Goal: Check status: Check status

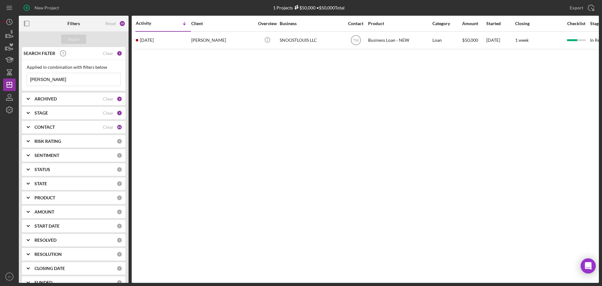
drag, startPoint x: 61, startPoint y: 81, endPoint x: -27, endPoint y: 71, distance: 87.7
click at [0, 71] on html "New Project 1 Projects $50,000 • $50,000 Total [PERSON_NAME] Export Icon/Export…" at bounding box center [301, 143] width 602 height 286
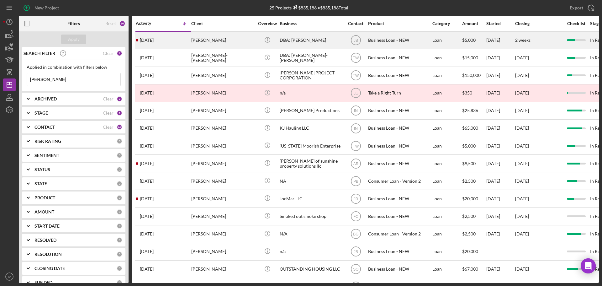
type input "[PERSON_NAME]"
click at [213, 39] on div "[PERSON_NAME]" at bounding box center [222, 40] width 63 height 17
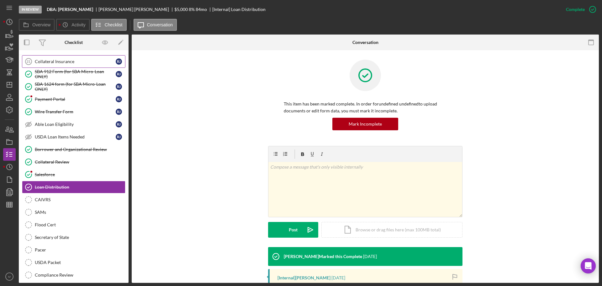
scroll to position [5, 0]
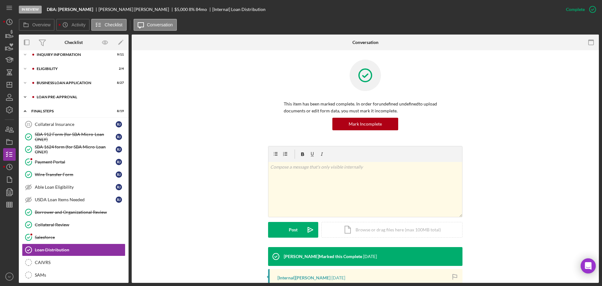
click at [48, 98] on div "LOAN PRE-APPROVAL" at bounding box center [79, 97] width 84 height 4
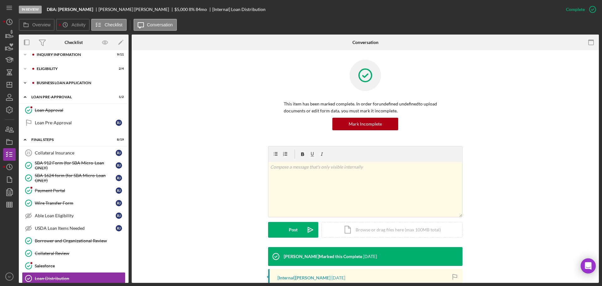
click at [54, 80] on div "Icon/Expander BUSINESS LOAN APPLICATION 8 / 27" at bounding box center [74, 82] width 110 height 13
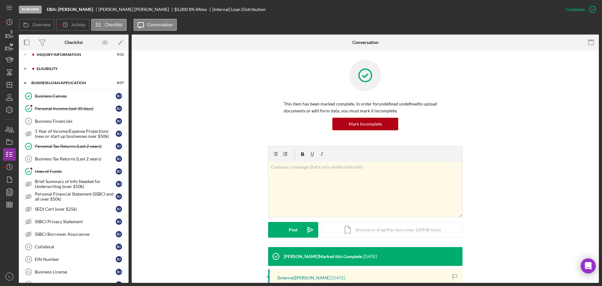
click at [52, 69] on div "ELIGIBILITY" at bounding box center [79, 69] width 84 height 4
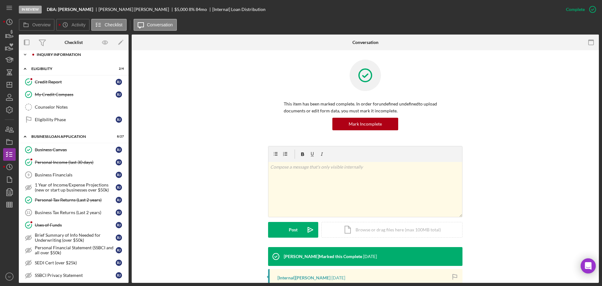
click at [56, 54] on div "INQUIRY INFORMATION" at bounding box center [79, 55] width 84 height 4
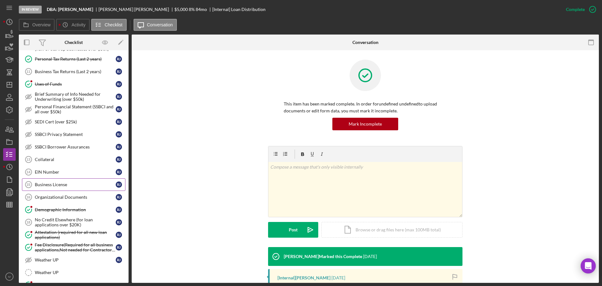
scroll to position [318, 0]
